Goal: Task Accomplishment & Management: Manage account settings

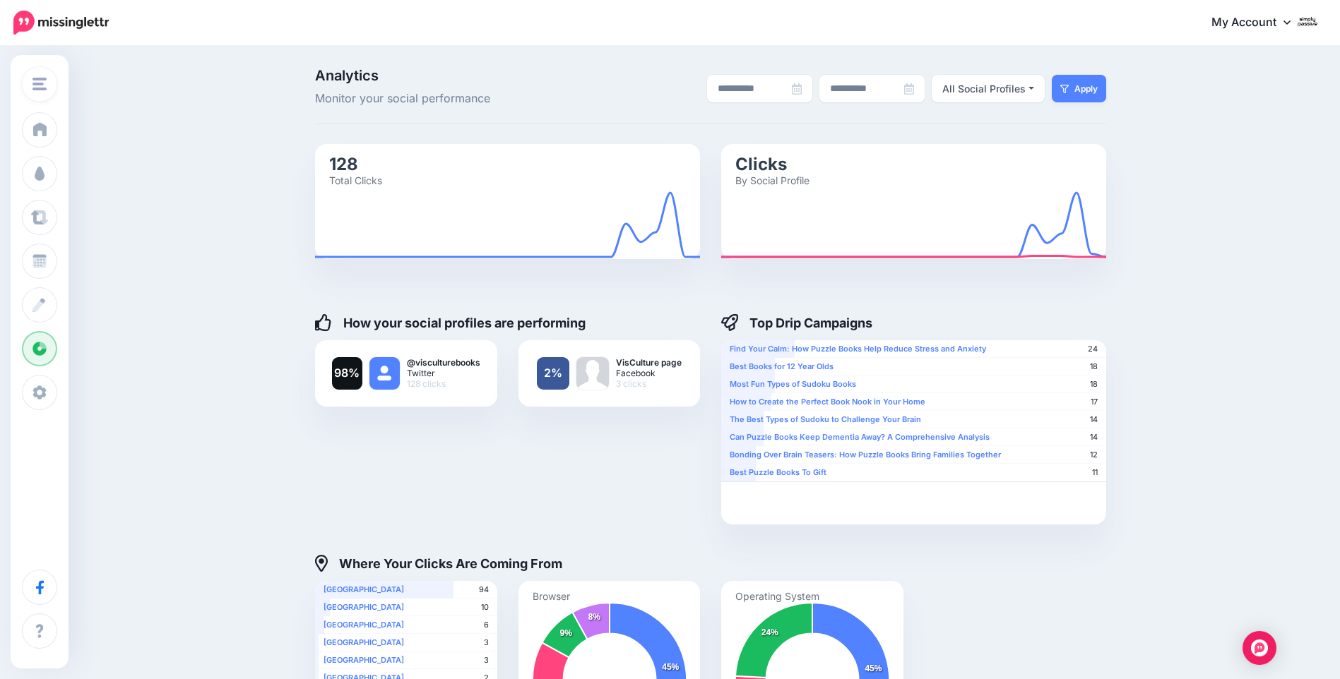
click at [54, 79] on span "VisCulture" at bounding box center [78, 84] width 49 height 16
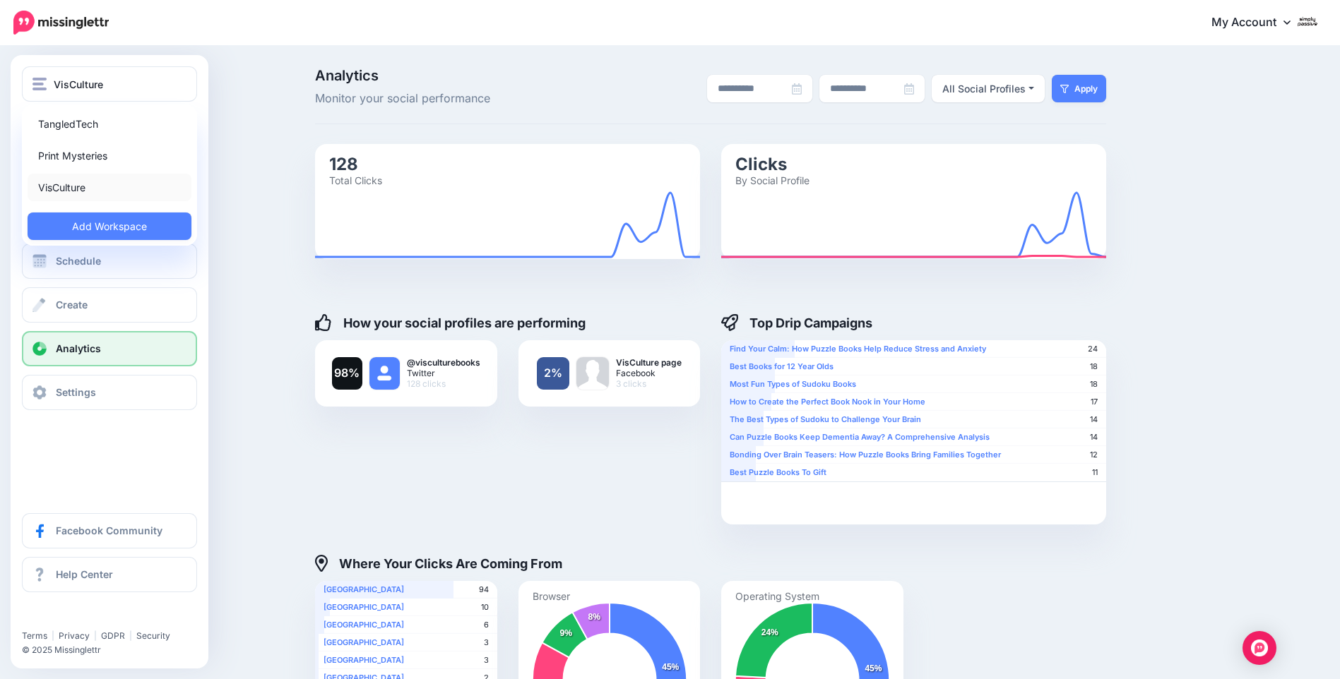
click at [77, 177] on link "VisCulture" at bounding box center [110, 188] width 164 height 28
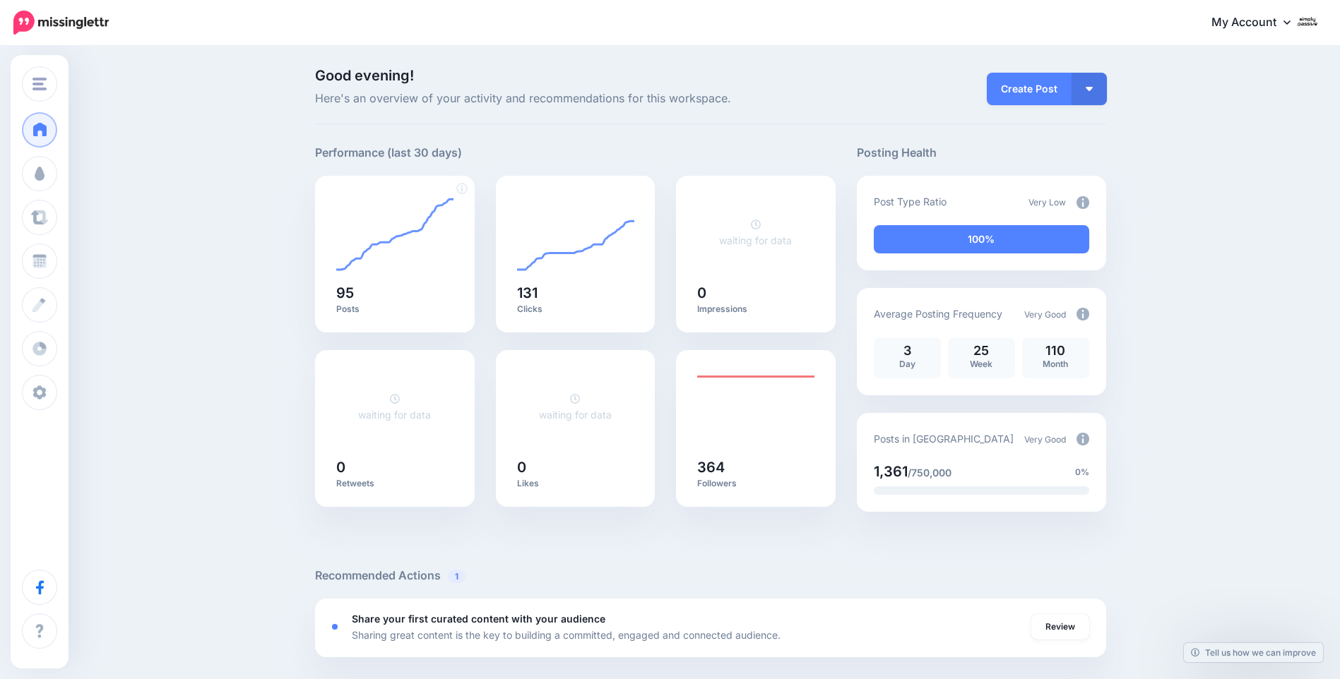
click at [358, 244] on foreignobject at bounding box center [394, 233] width 117 height 78
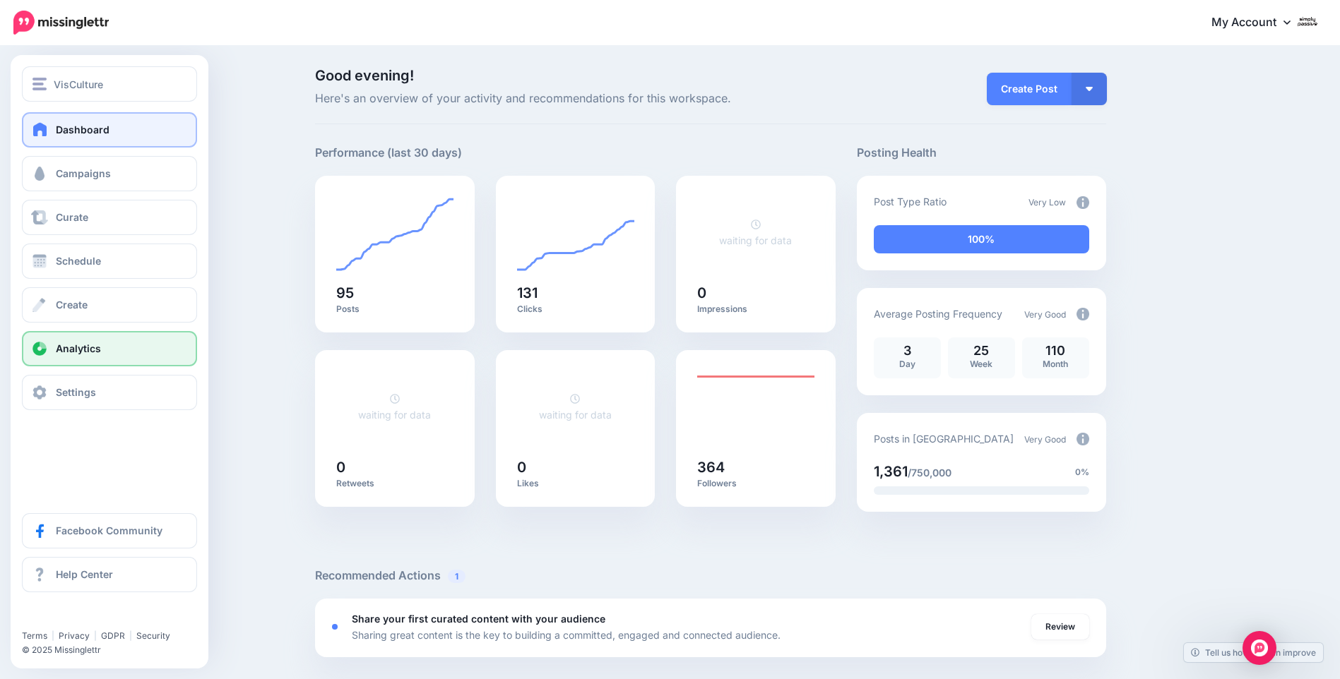
click at [76, 340] on link "Analytics" at bounding box center [109, 348] width 175 height 35
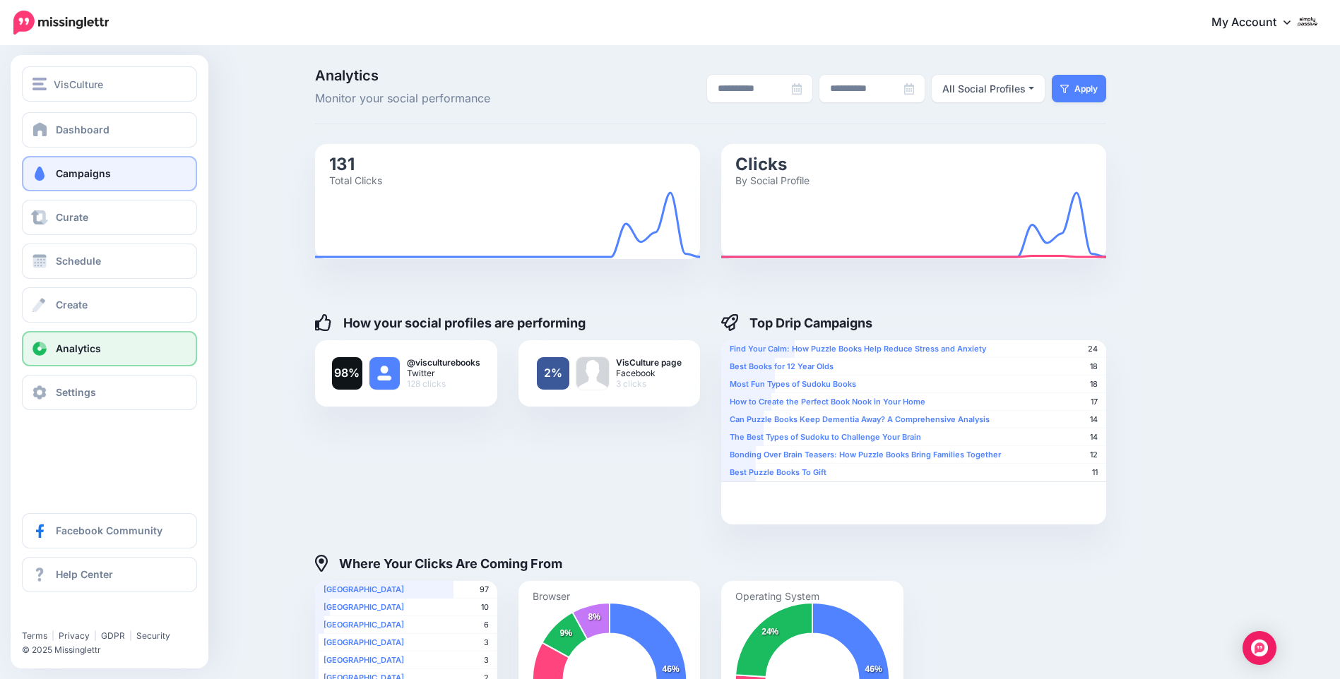
click at [59, 167] on link "Campaigns" at bounding box center [109, 173] width 175 height 35
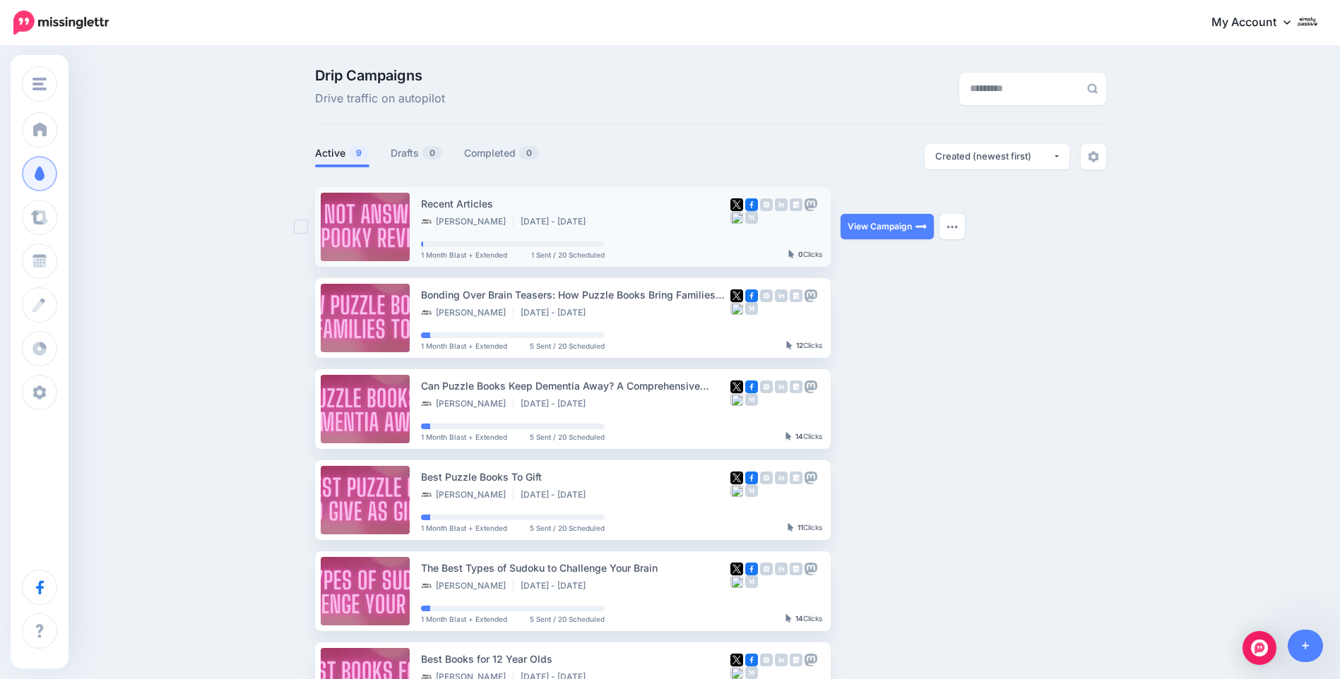
click at [489, 215] on div "Recent Articles Sherwin C Aug 13 2025 - Feb 9 2026" at bounding box center [575, 212] width 309 height 33
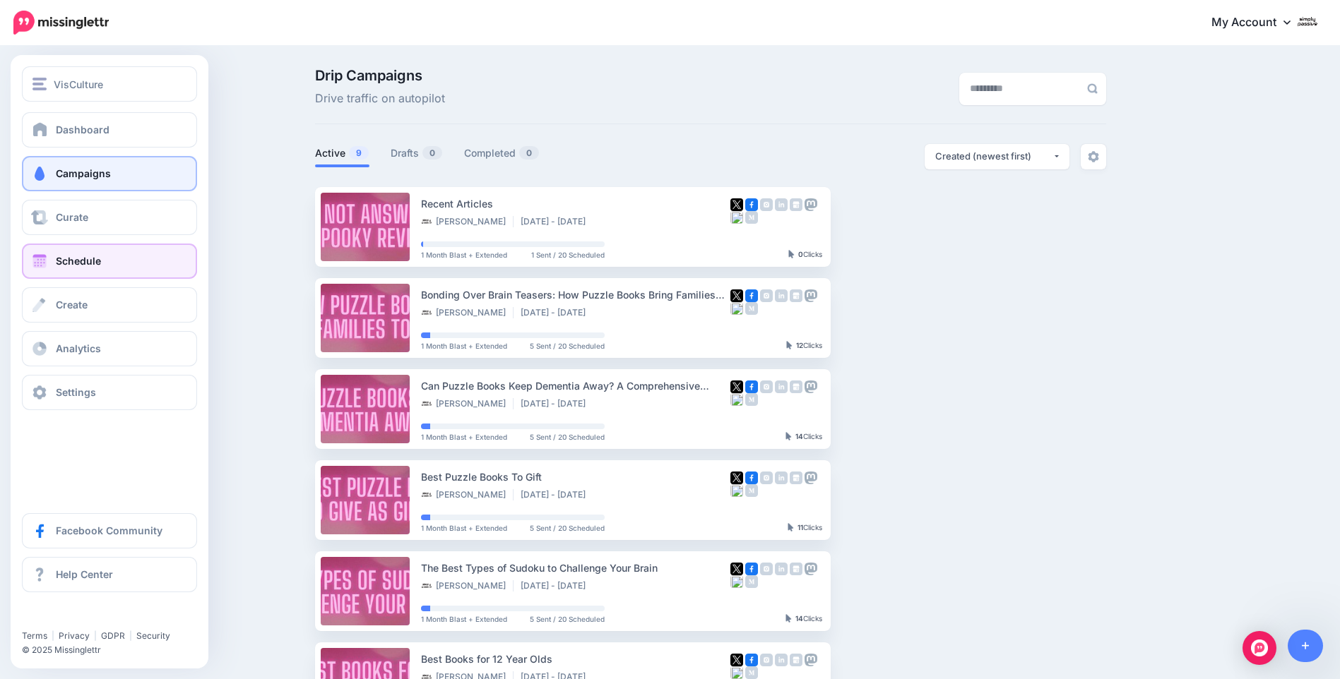
click at [58, 259] on span "Schedule" at bounding box center [78, 261] width 45 height 12
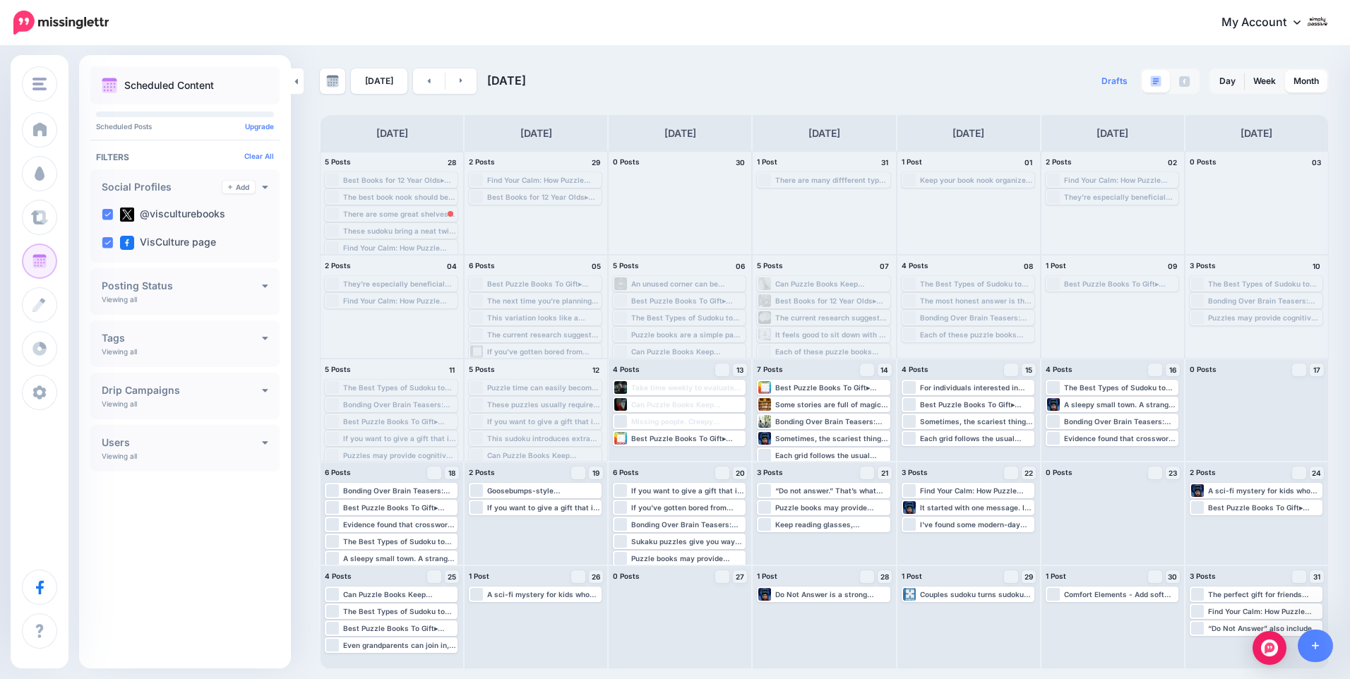
click at [415, 214] on div "There are some great shelves that can fit in a small corner that are designed j…" at bounding box center [399, 214] width 113 height 8
click at [439, 212] on div "There are some great shelves that can fit in a small corner that are designed j…" at bounding box center [399, 214] width 113 height 8
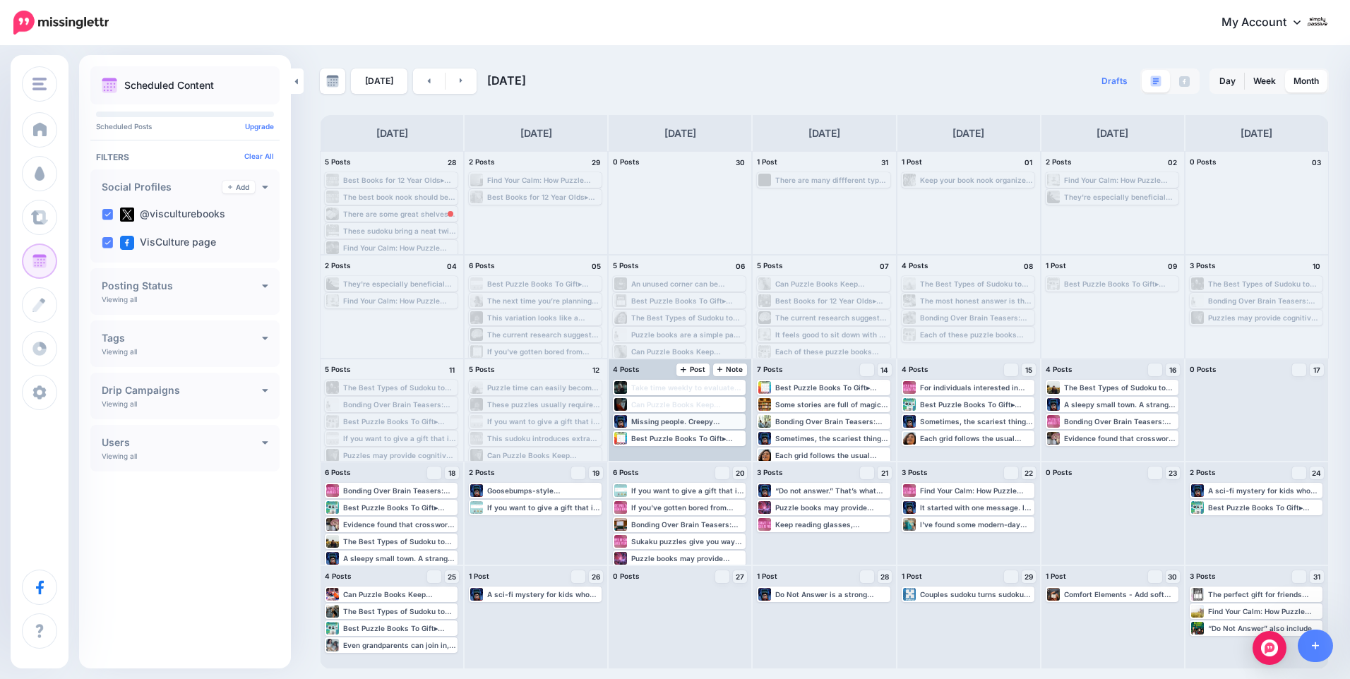
click at [655, 420] on div "Missing people. Creepy messages. And kids brave enough to investigate. Do Not A…" at bounding box center [687, 421] width 113 height 8
